Goal: Information Seeking & Learning: Learn about a topic

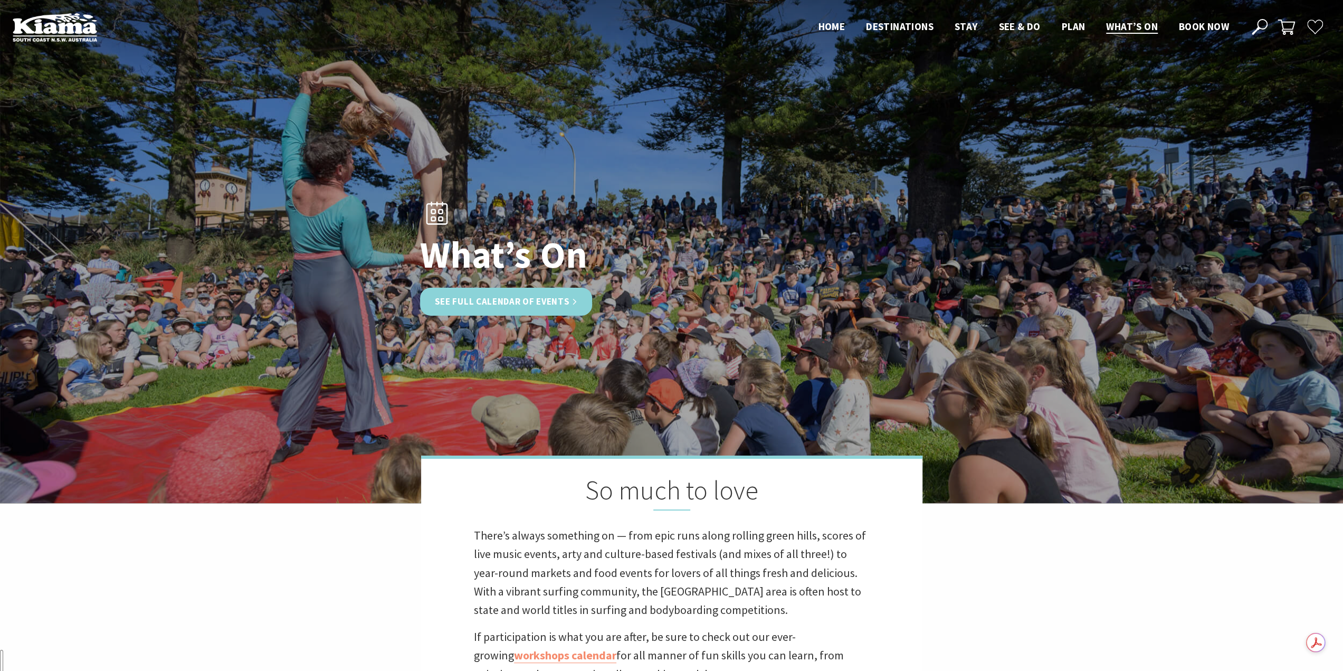
scroll to position [154, 0]
click at [507, 300] on link "See Full Calendar of Events" at bounding box center [506, 302] width 173 height 28
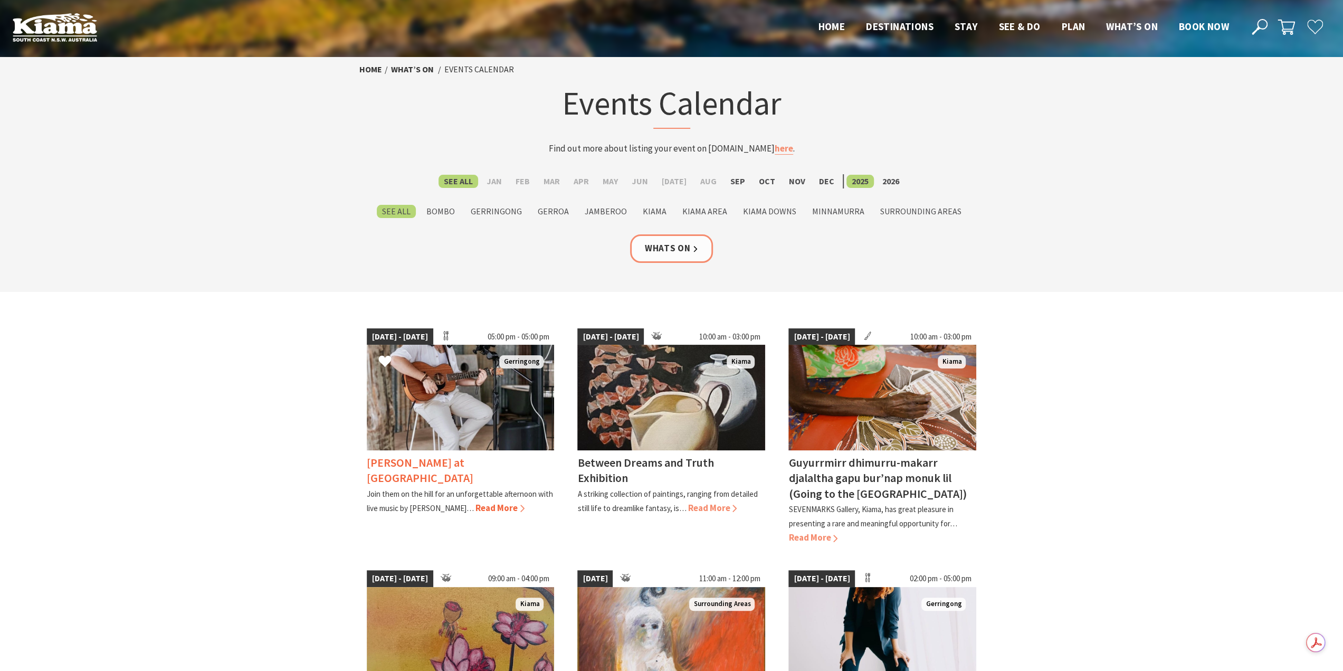
scroll to position [265, 0]
click at [734, 180] on label "Sep" at bounding box center [737, 181] width 25 height 13
click at [0, 0] on input "Sep" at bounding box center [0, 0] width 0 height 0
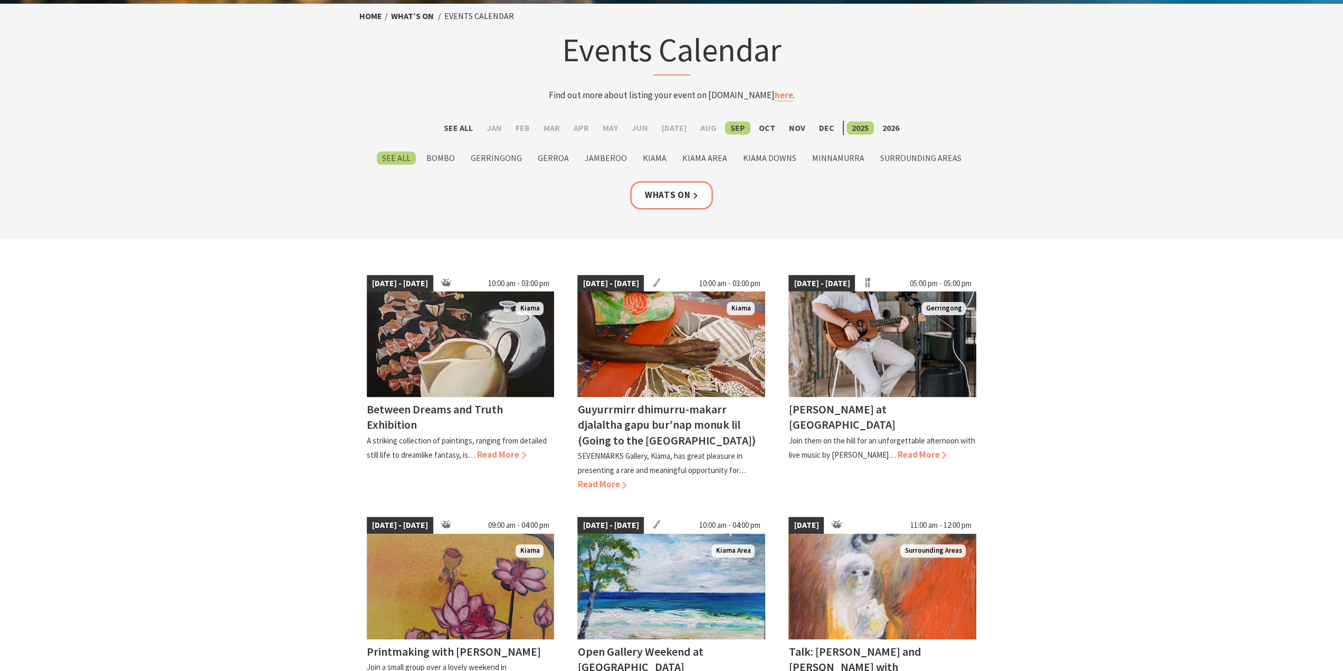
scroll to position [53, 0]
click at [653, 162] on label "Kiama" at bounding box center [655, 158] width 34 height 13
click at [0, 0] on input "Kiama" at bounding box center [0, 0] width 0 height 0
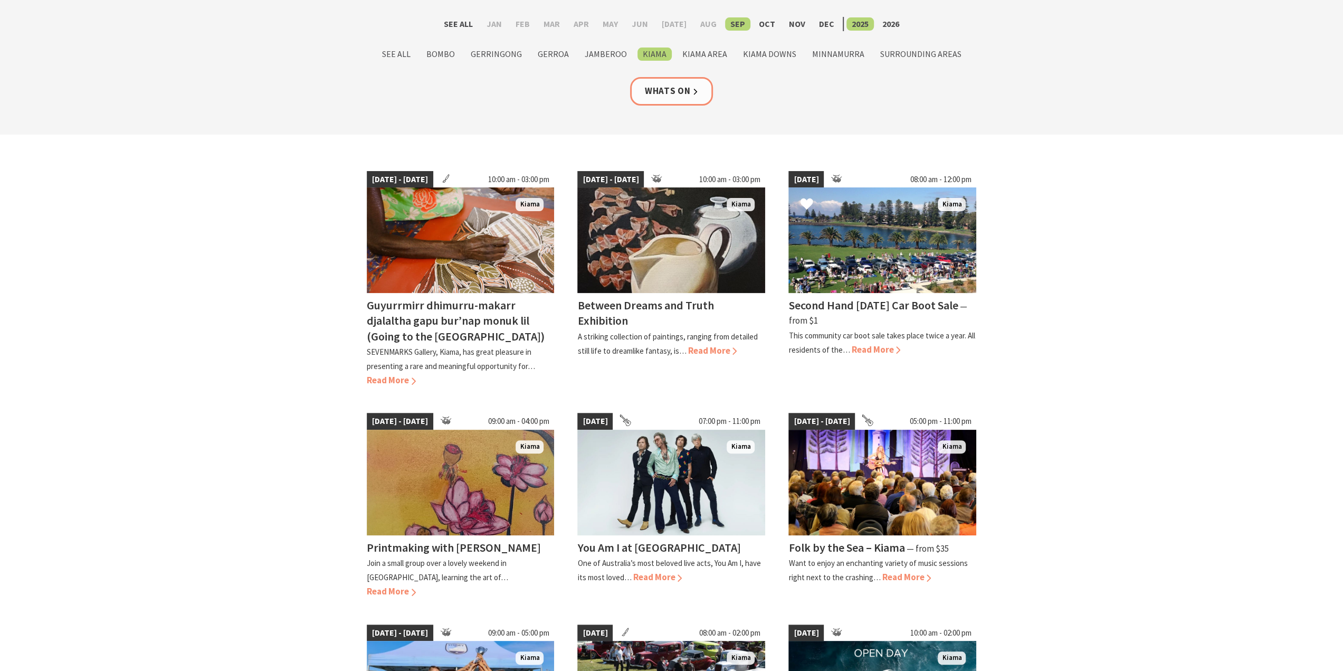
scroll to position [158, 0]
click at [692, 52] on label "Kiama Area" at bounding box center [704, 53] width 55 height 13
click at [0, 0] on input "Kiama Area" at bounding box center [0, 0] width 0 height 0
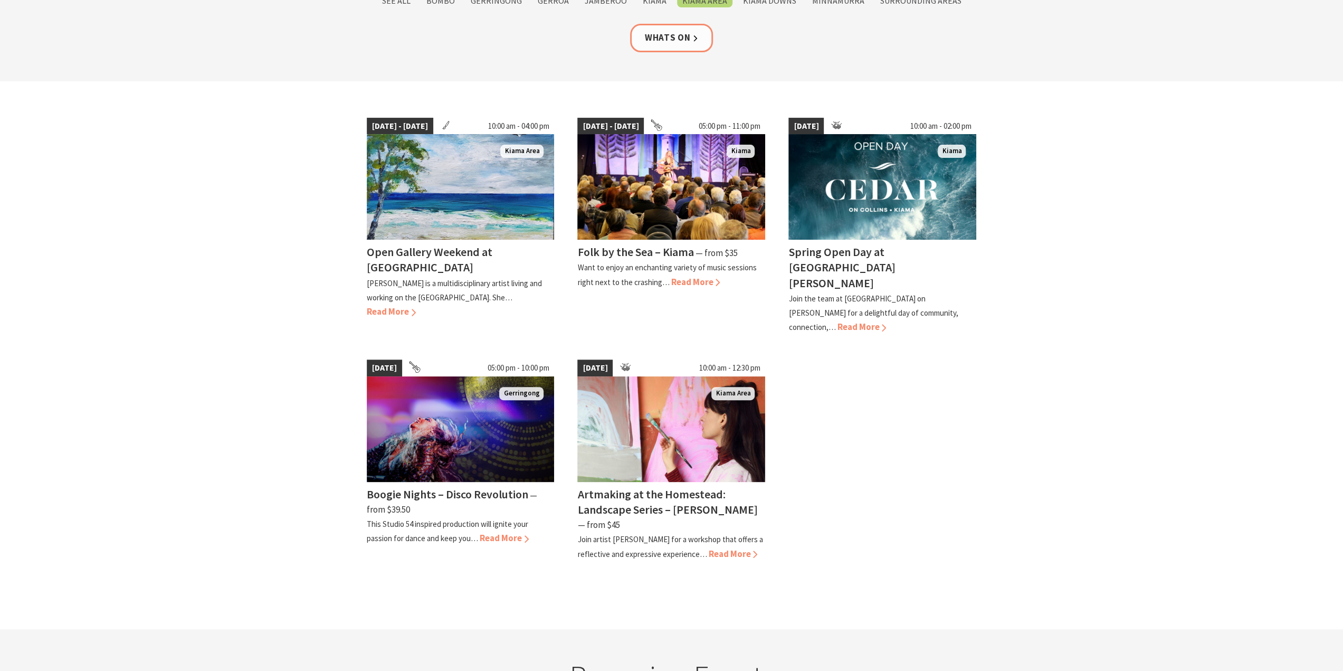
scroll to position [211, 0]
